Goal: Information Seeking & Learning: Check status

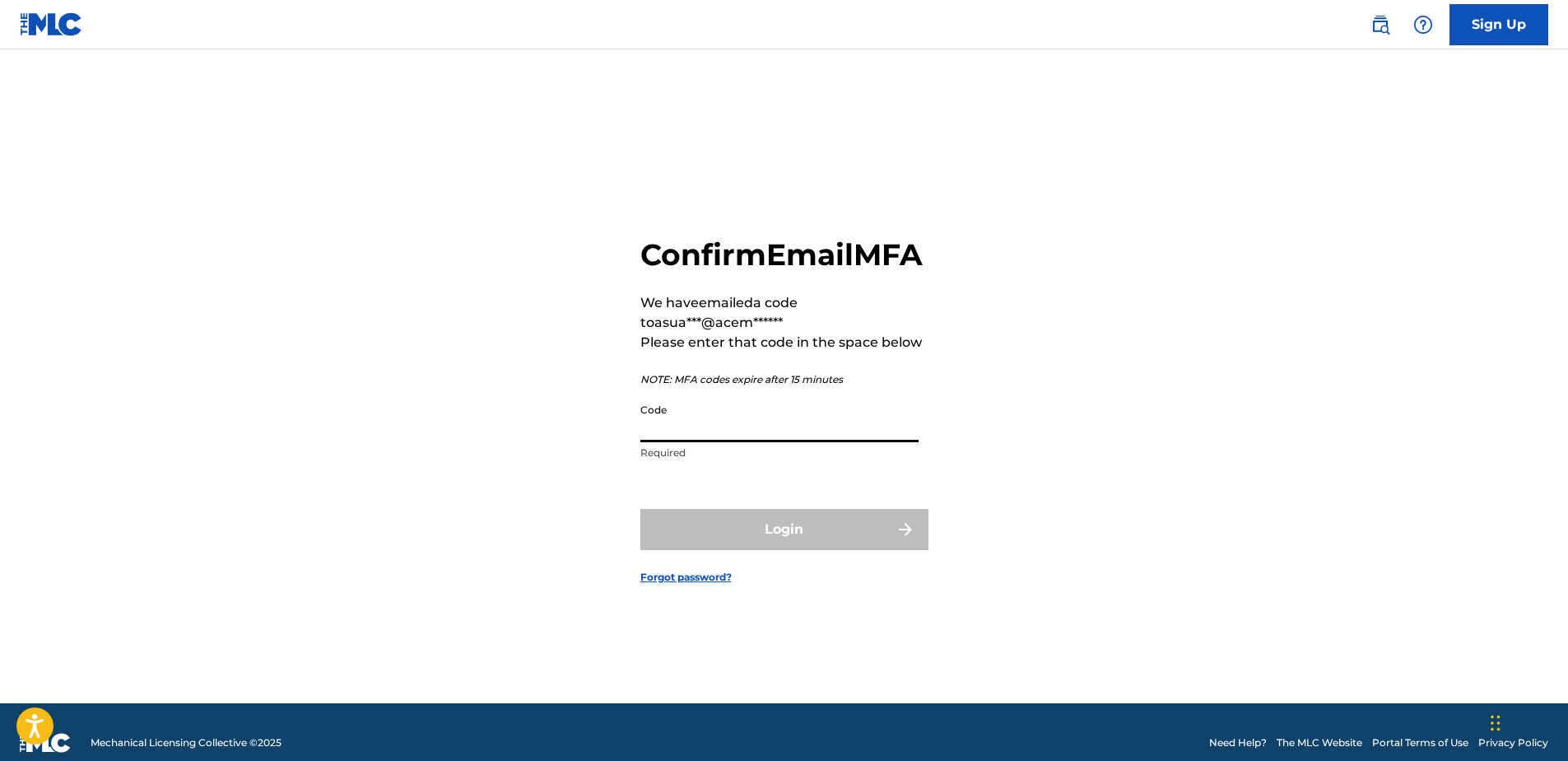
click at [711, 427] on input "Code" at bounding box center [780, 418] width 278 height 47
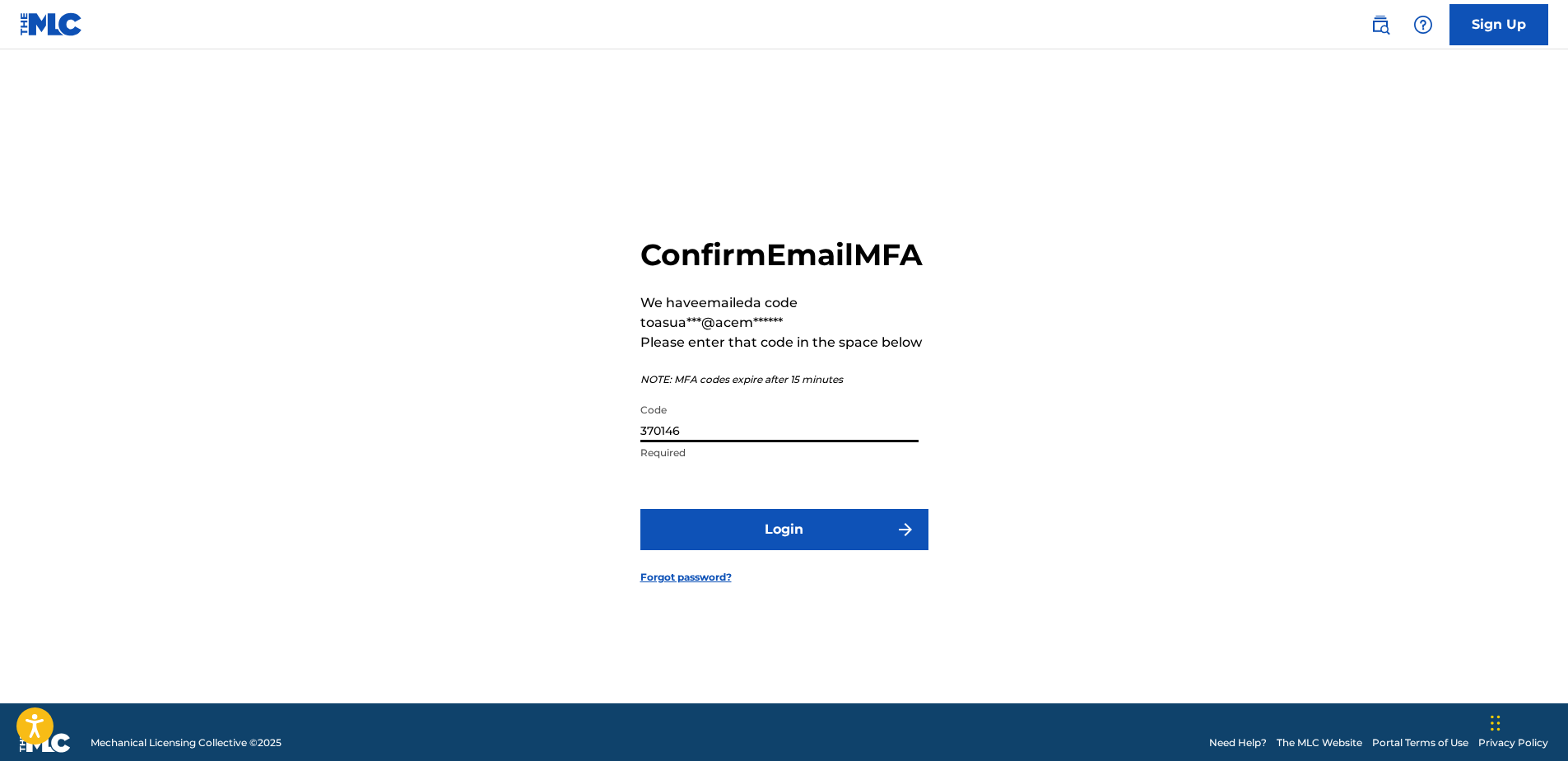
type input "370146"
click at [641, 509] on button "Login" at bounding box center [785, 529] width 288 height 41
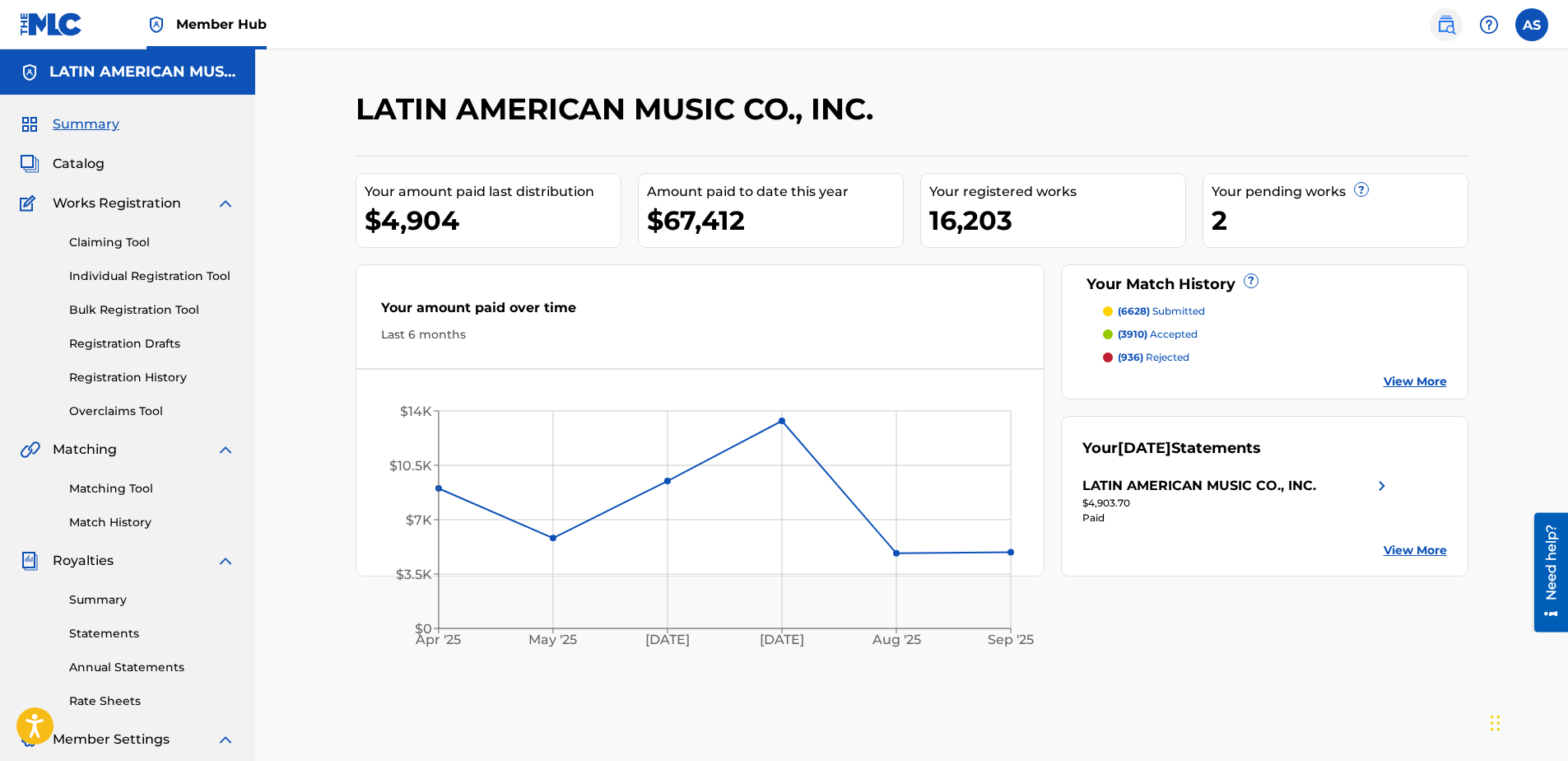
click at [1452, 26] on img at bounding box center [1447, 25] width 20 height 20
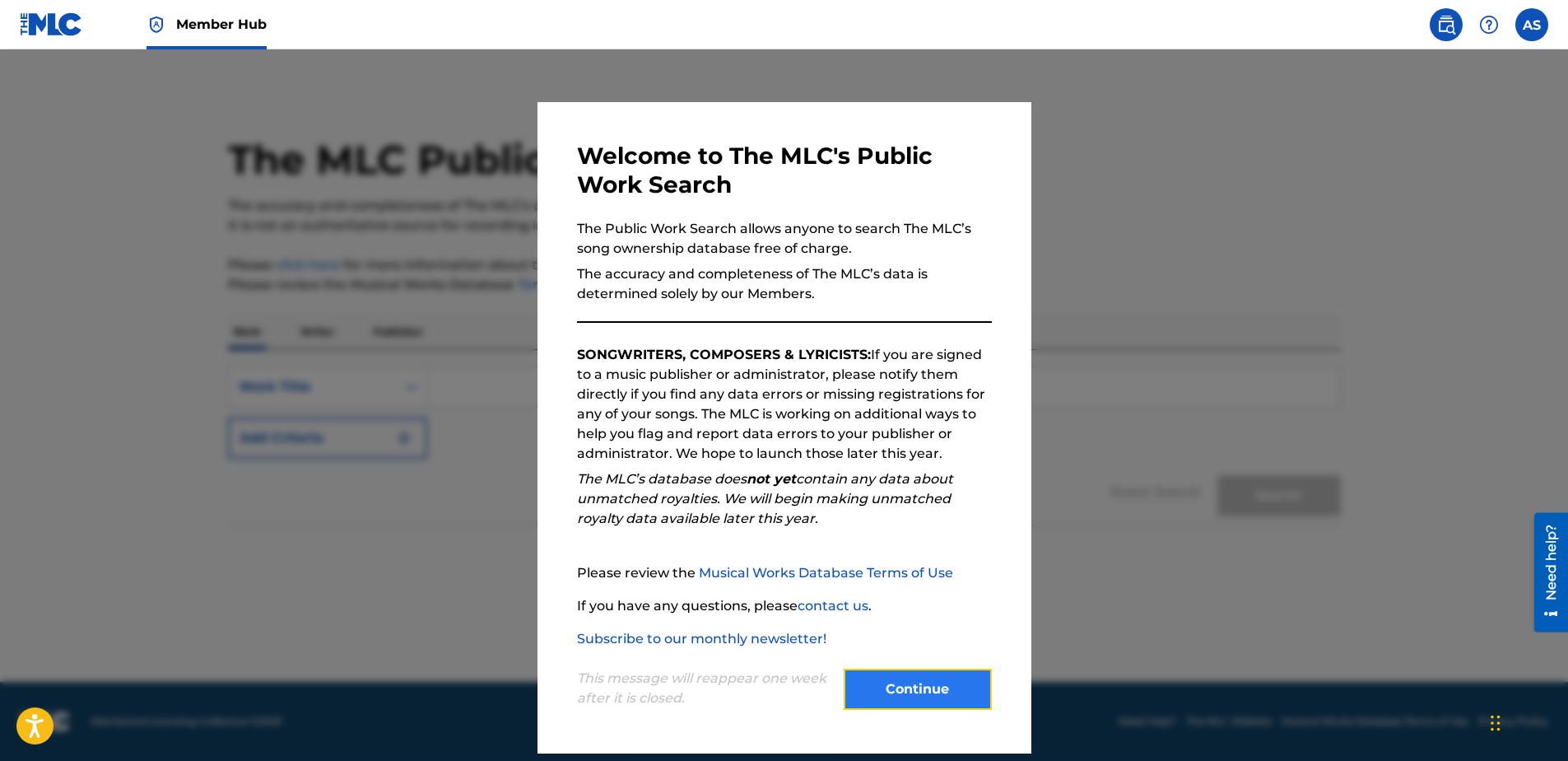
click at [919, 695] on button "Continue" at bounding box center [918, 689] width 148 height 41
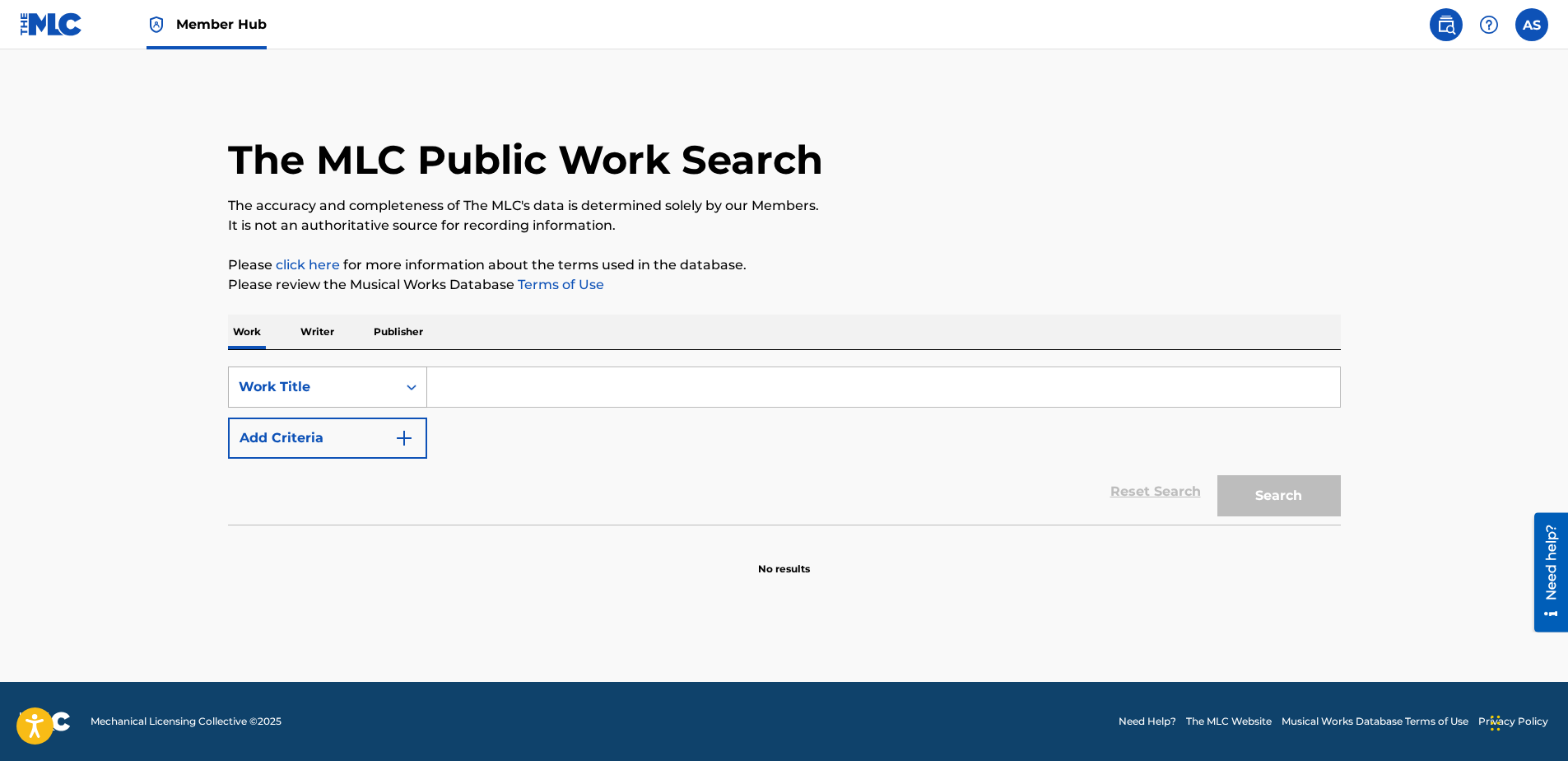
click at [351, 374] on div "Work Title" at bounding box center [313, 386] width 168 height 31
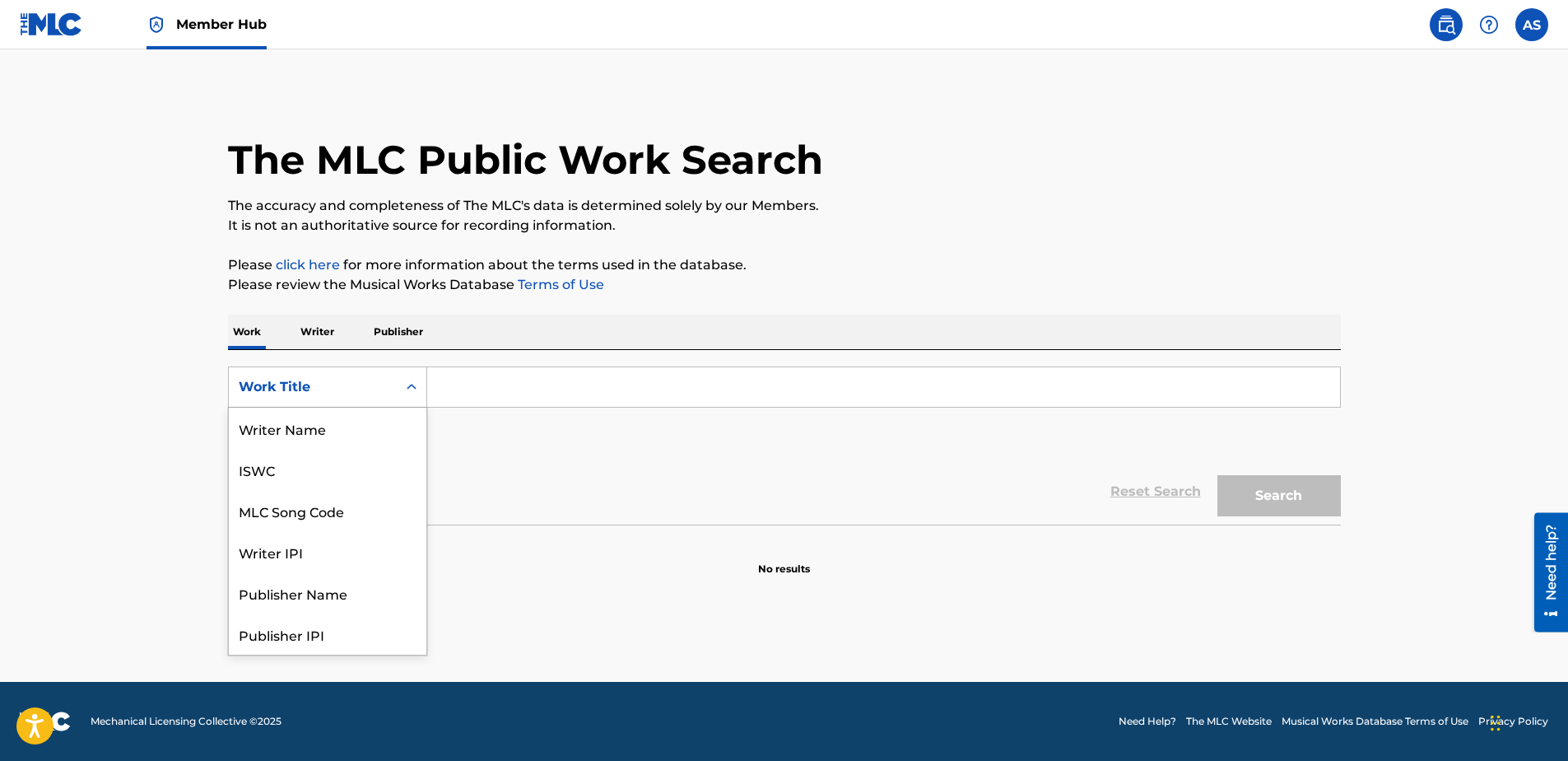
scroll to position [82, 0]
click at [295, 418] on div "MLC Song Code" at bounding box center [328, 428] width 198 height 41
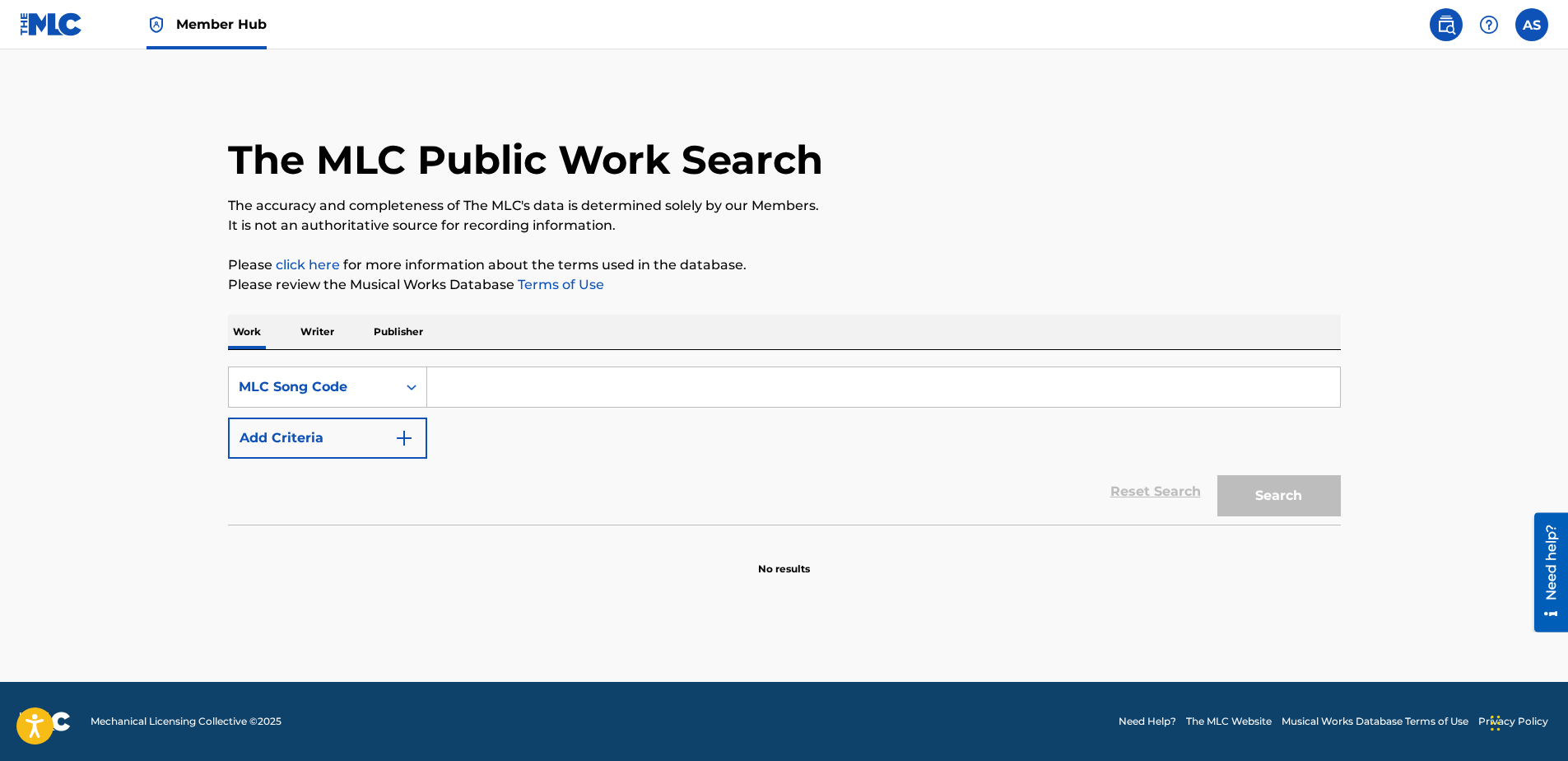
click at [539, 389] on input "Search Form" at bounding box center [883, 387] width 913 height 40
type input "o0867g"
click at [1218, 475] on button "Search" at bounding box center [1280, 495] width 124 height 41
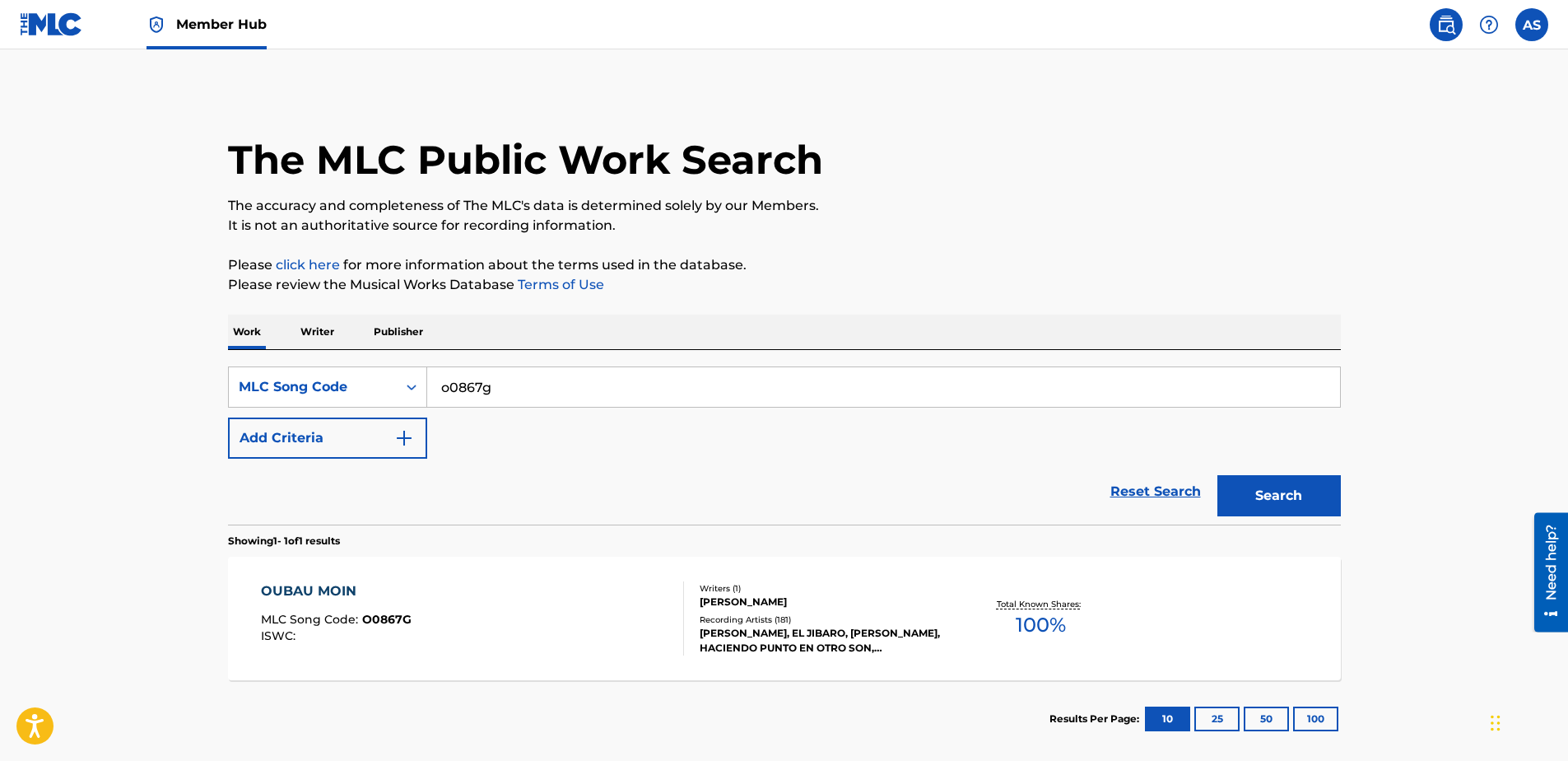
click at [630, 624] on div "OUBAU MOIN MLC Song Code : O0867G ISWC :" at bounding box center [472, 618] width 423 height 74
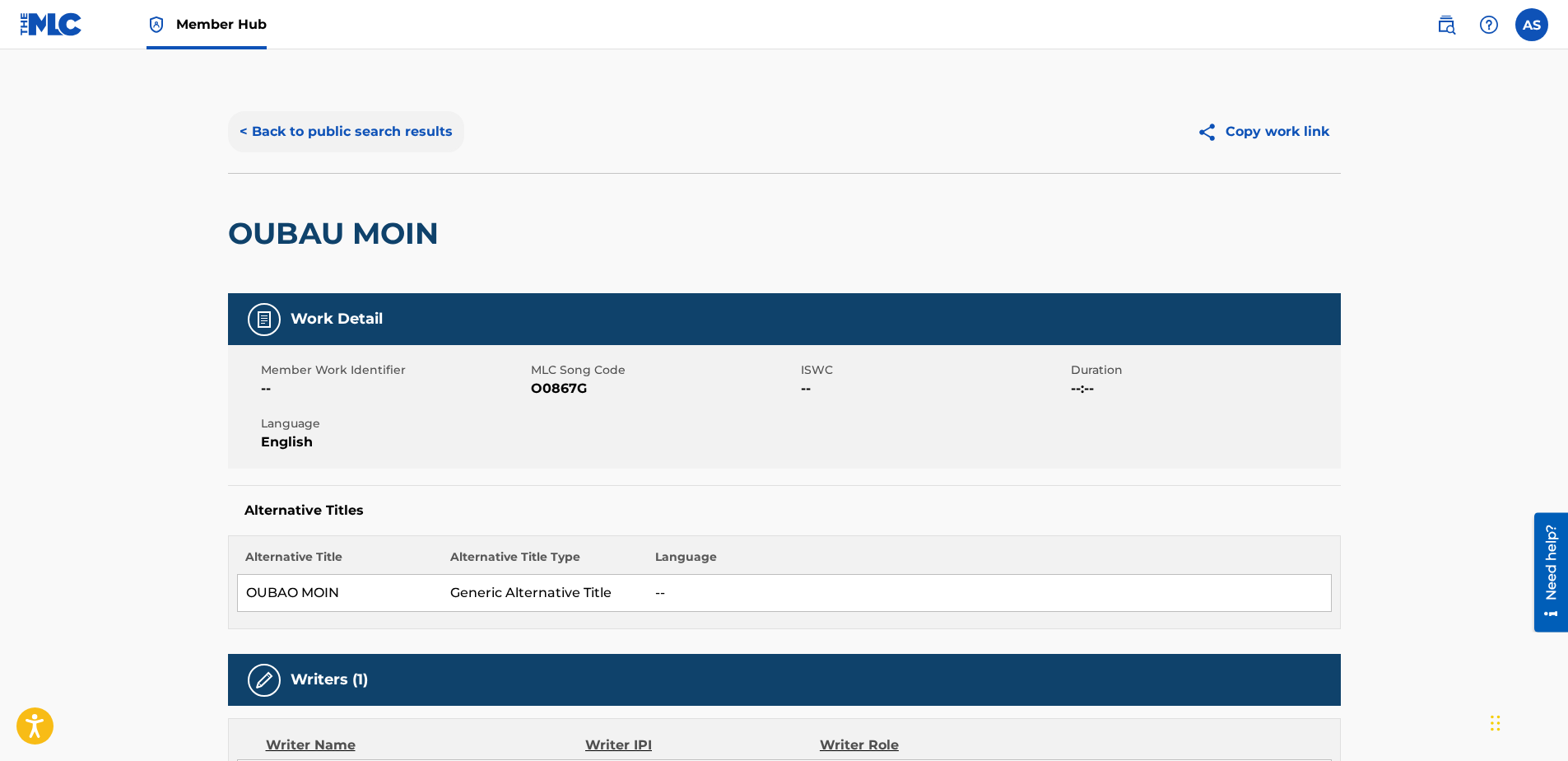
click at [326, 137] on button "< Back to public search results" at bounding box center [346, 131] width 236 height 41
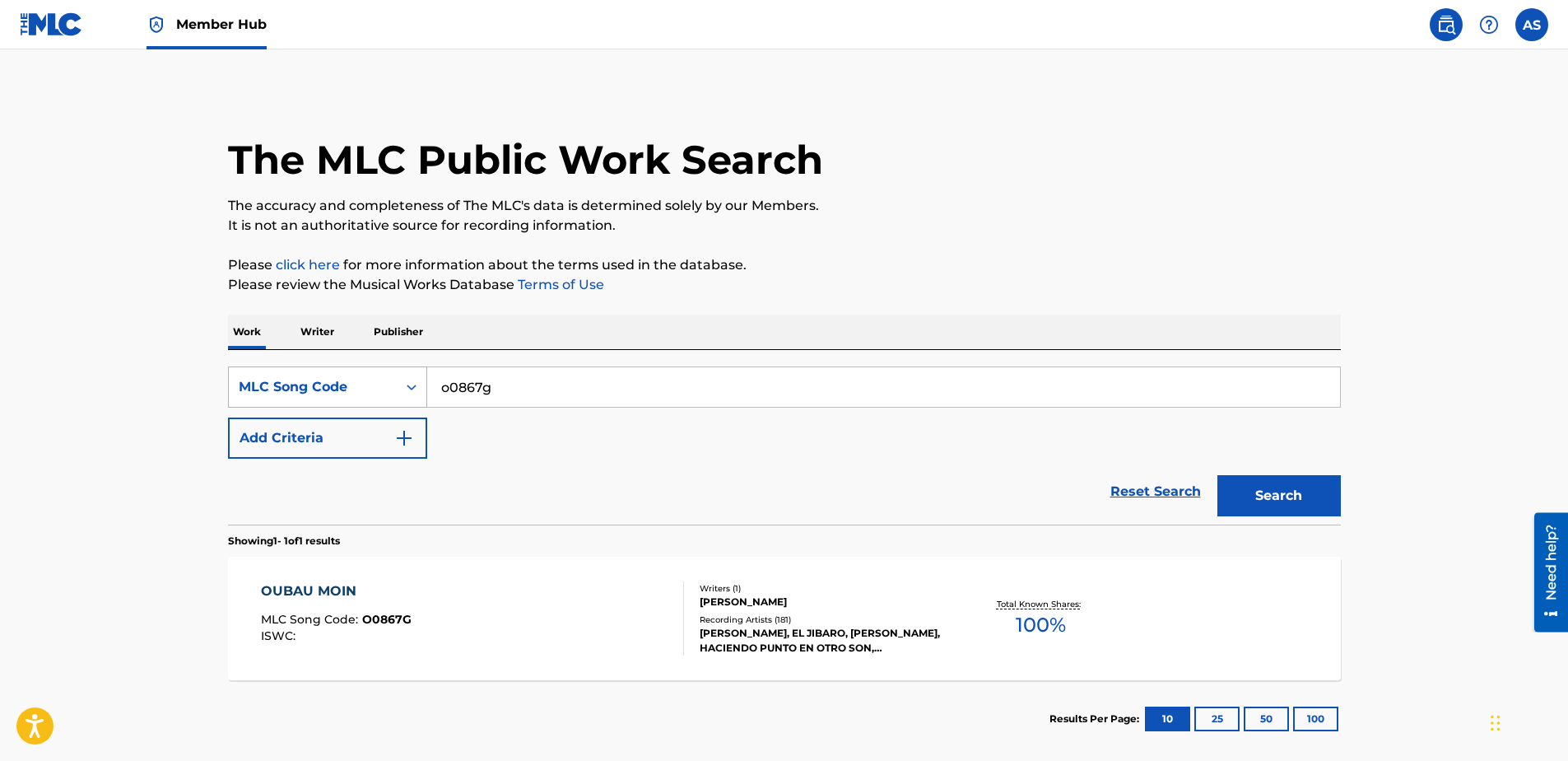
drag, startPoint x: 515, startPoint y: 383, endPoint x: 381, endPoint y: 393, distance: 133.7
click at [404, 393] on div "SearchWithCriteria76c6e5f5-4edc-4bb2-ba9d-76348e8fb9bc MLC Song Code o0867g" at bounding box center [784, 386] width 1113 height 41
type input "u1705a"
click at [1218, 475] on button "Search" at bounding box center [1280, 495] width 124 height 41
click at [388, 609] on div "UBAO MOIN MLC Song Code : U1705A ISWC :" at bounding box center [334, 618] width 146 height 74
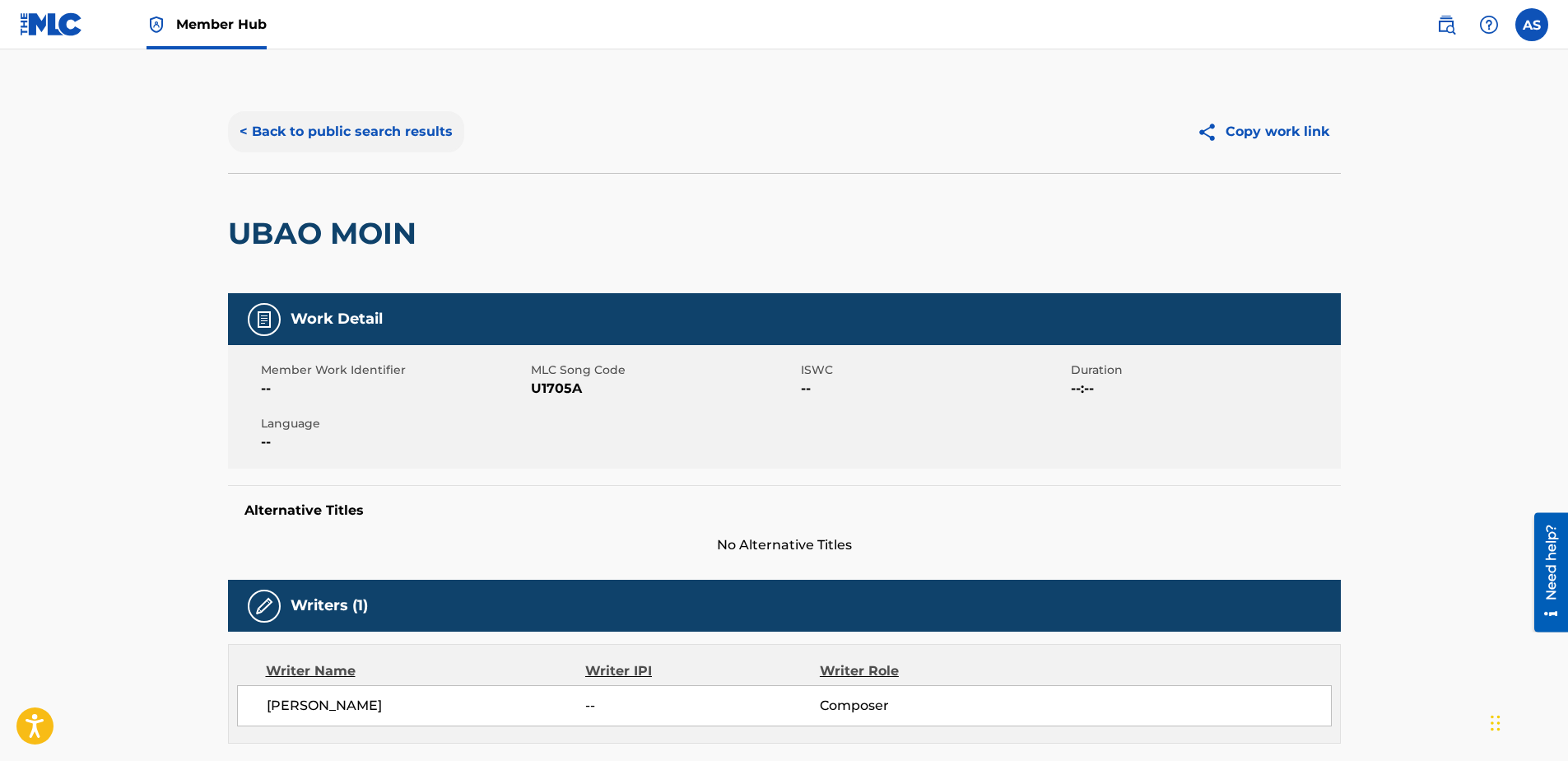
click at [301, 137] on button "< Back to public search results" at bounding box center [346, 131] width 236 height 41
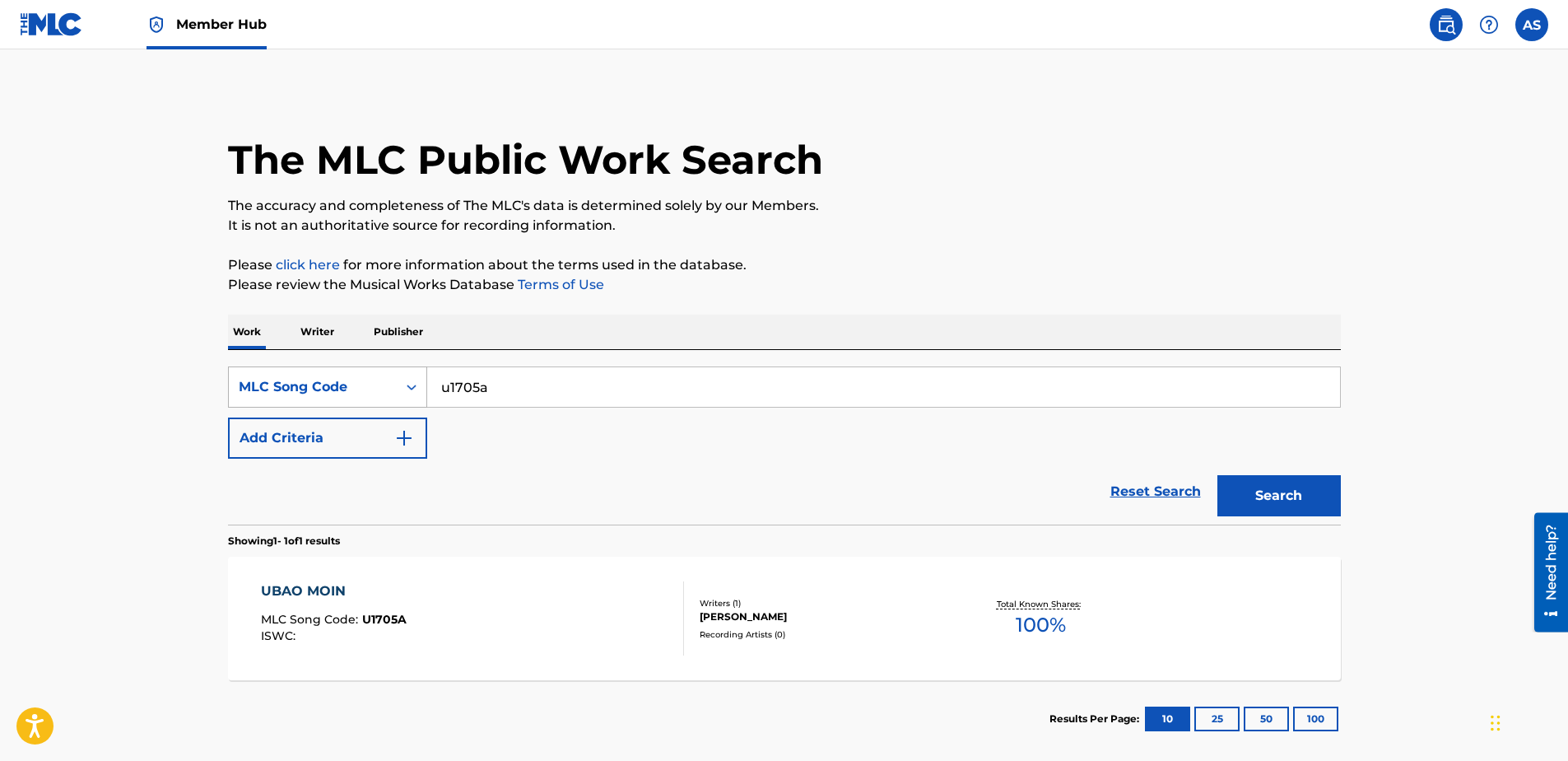
drag, startPoint x: 534, startPoint y: 394, endPoint x: 319, endPoint y: 397, distance: 214.9
click at [319, 397] on div "SearchWithCriteria76c6e5f5-4edc-4bb2-ba9d-76348e8fb9bc MLC Song Code u1705a" at bounding box center [784, 386] width 1113 height 41
type input "e"
click at [29, 14] on img at bounding box center [51, 24] width 63 height 24
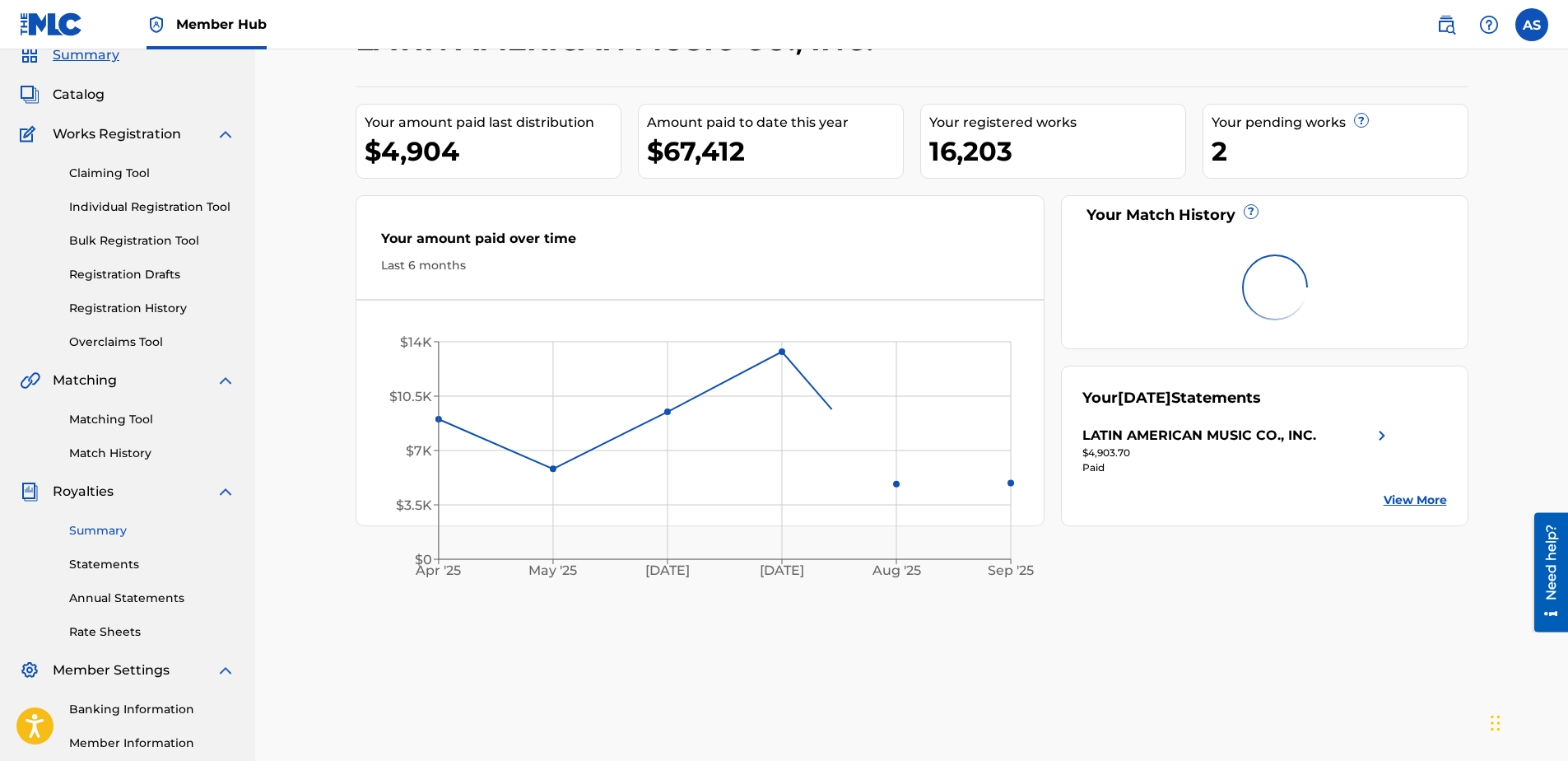
scroll to position [165, 0]
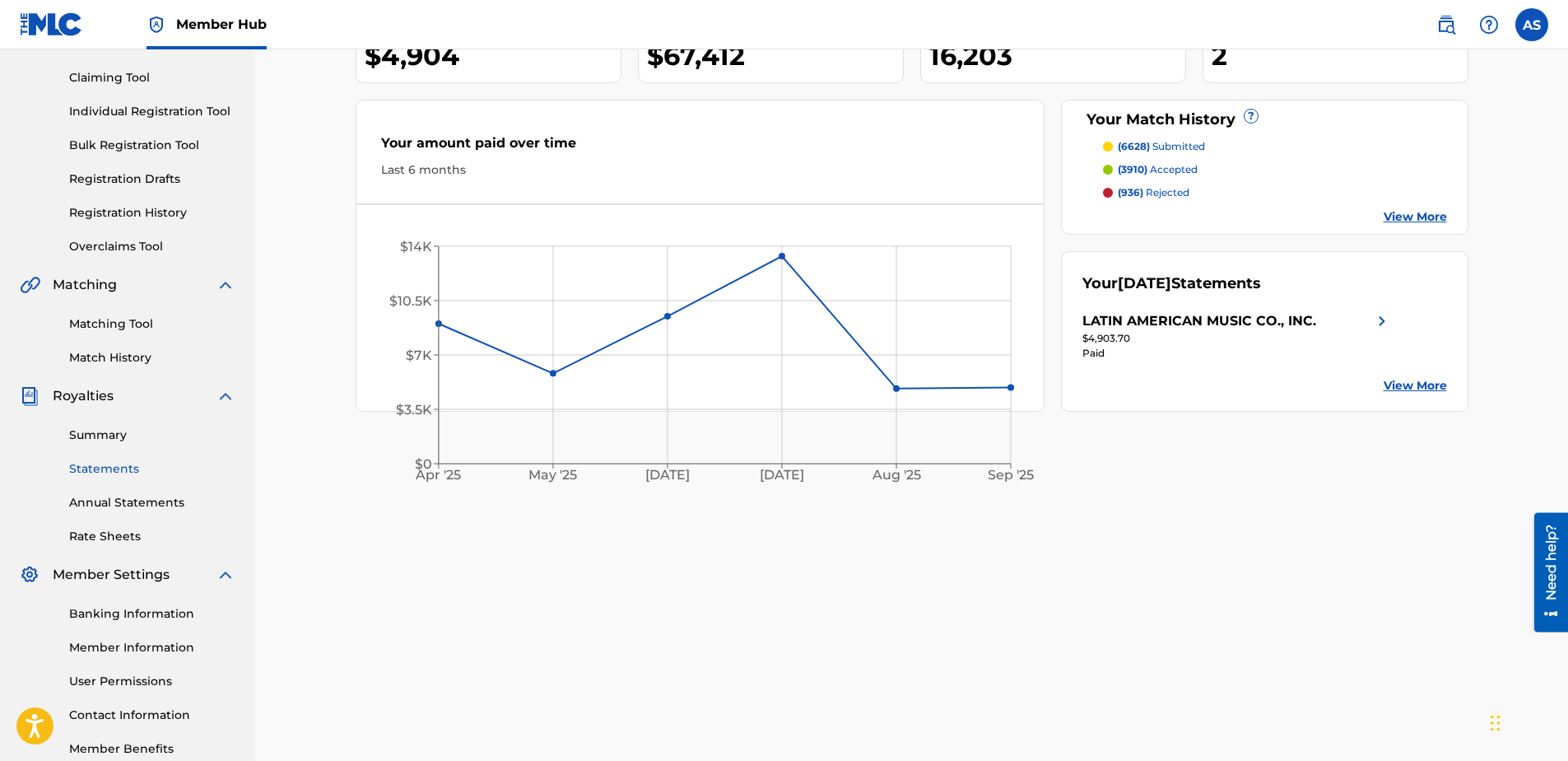
click at [96, 463] on link "Statements" at bounding box center [152, 468] width 166 height 17
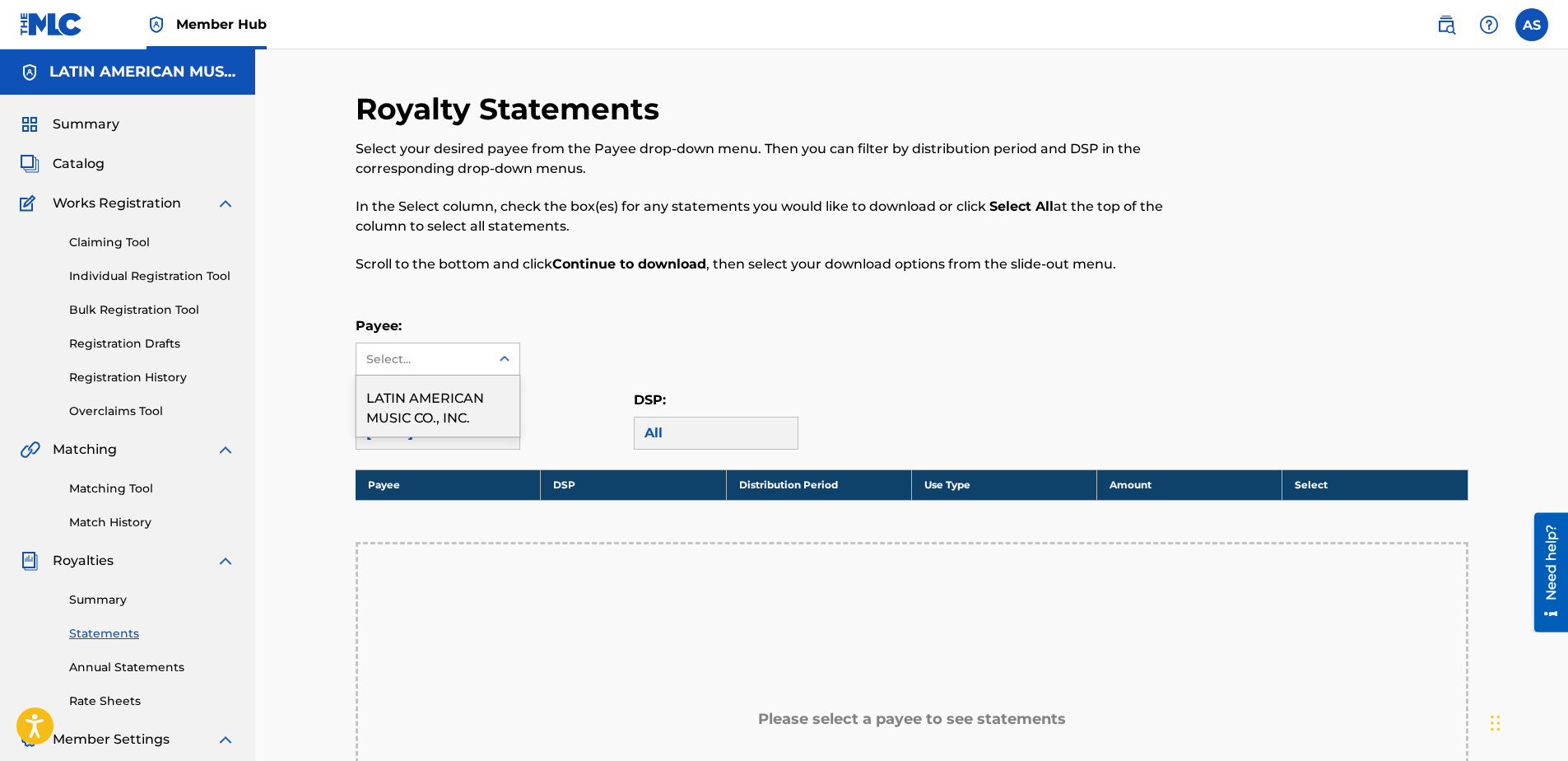
click at [435, 355] on div "Select..." at bounding box center [422, 359] width 112 height 17
click at [414, 394] on div "LATIN AMERICAN MUSIC CO., INC." at bounding box center [438, 405] width 163 height 61
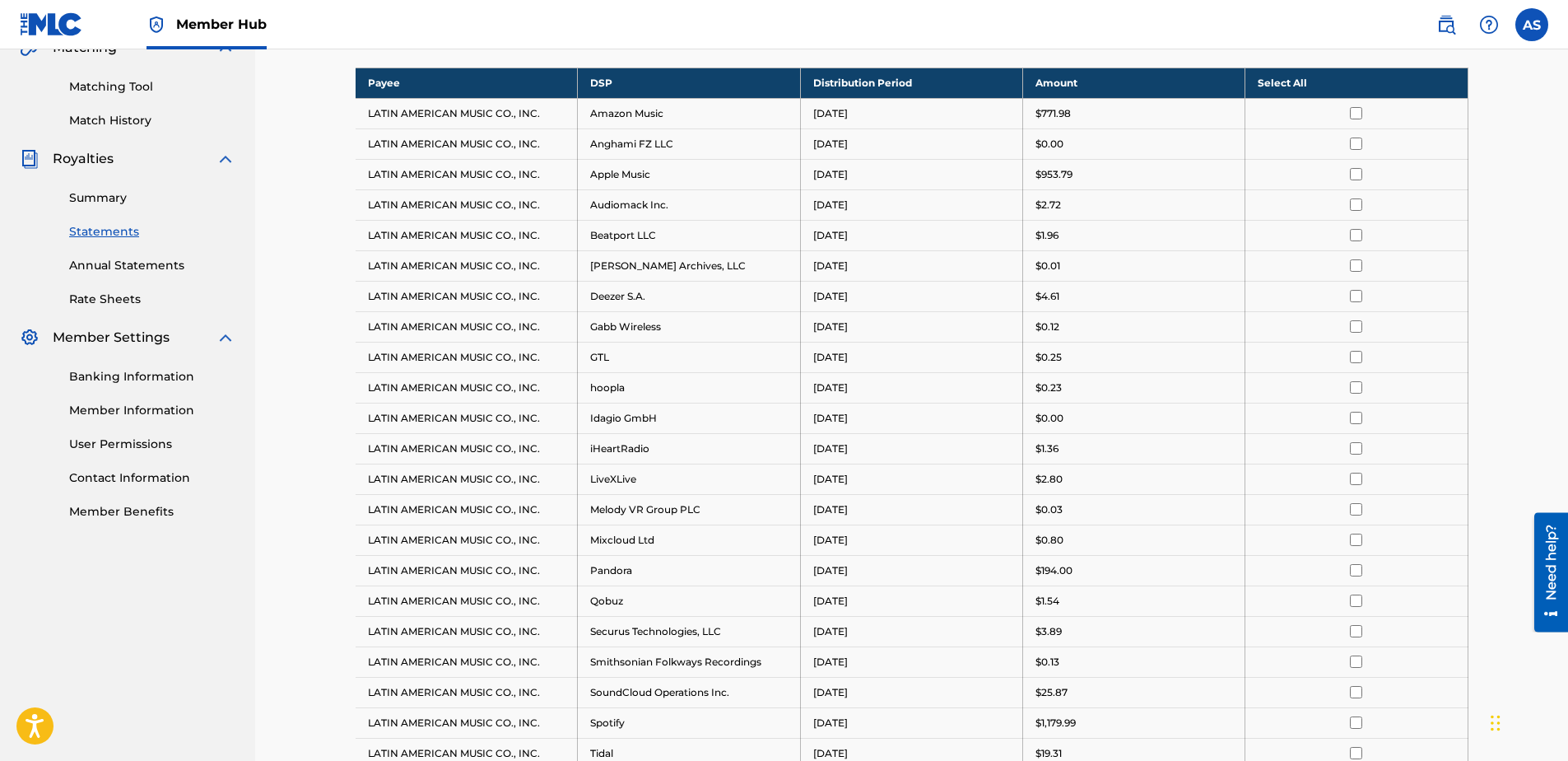
scroll to position [247, 0]
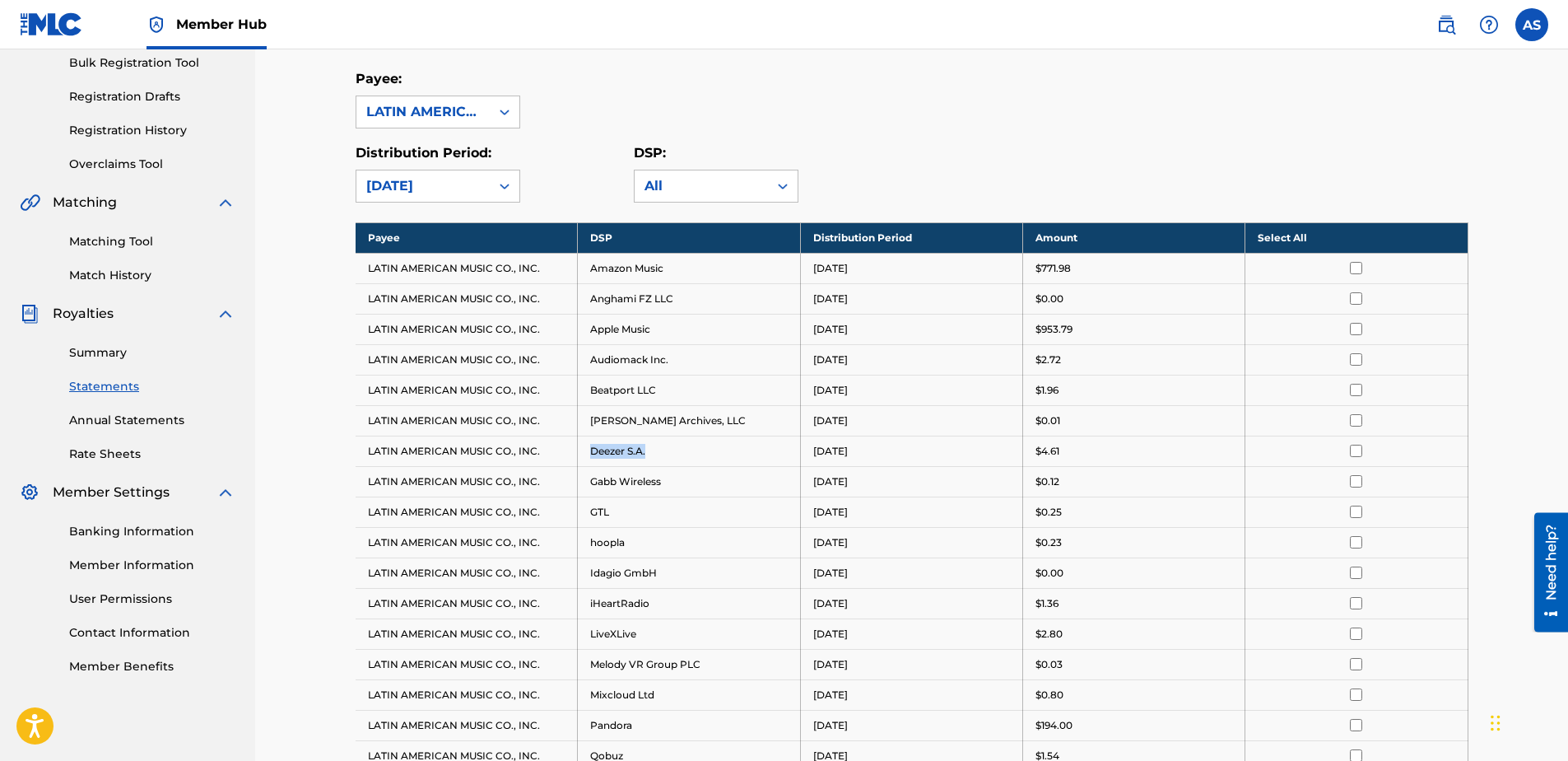
drag, startPoint x: 591, startPoint y: 449, endPoint x: 653, endPoint y: 448, distance: 61.8
click at [653, 448] on td "Deezer S.A." at bounding box center [689, 451] width 222 height 30
